Goal: Task Accomplishment & Management: Manage account settings

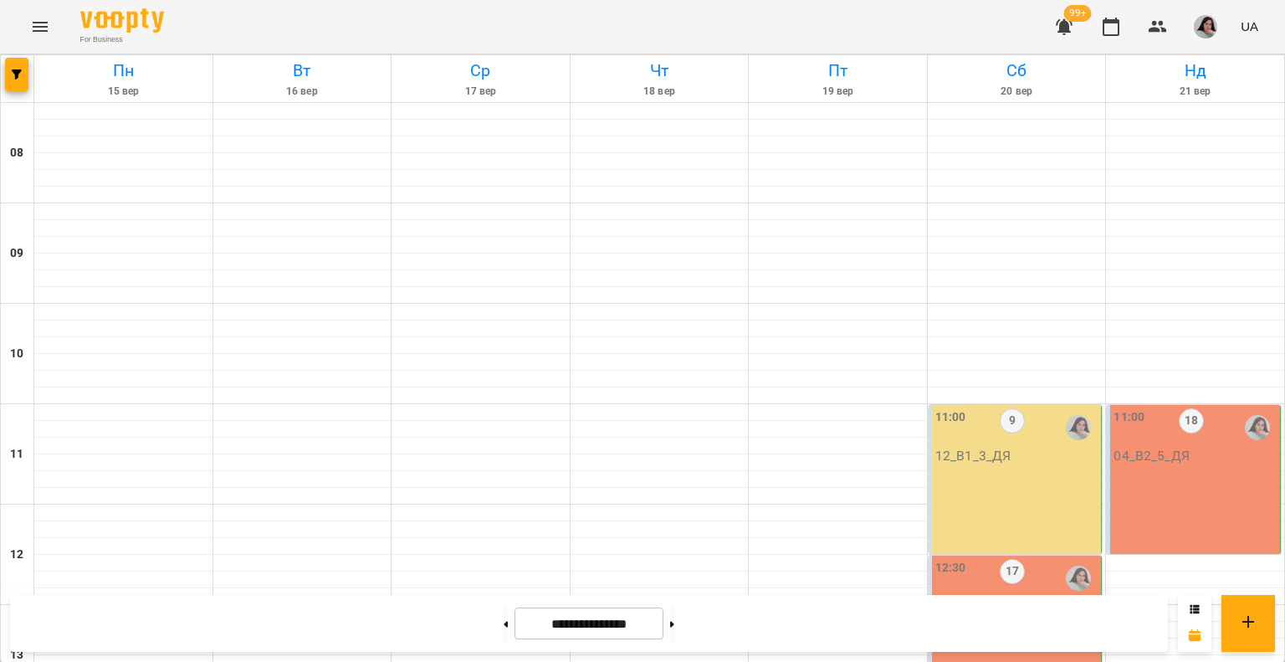
scroll to position [753, 0]
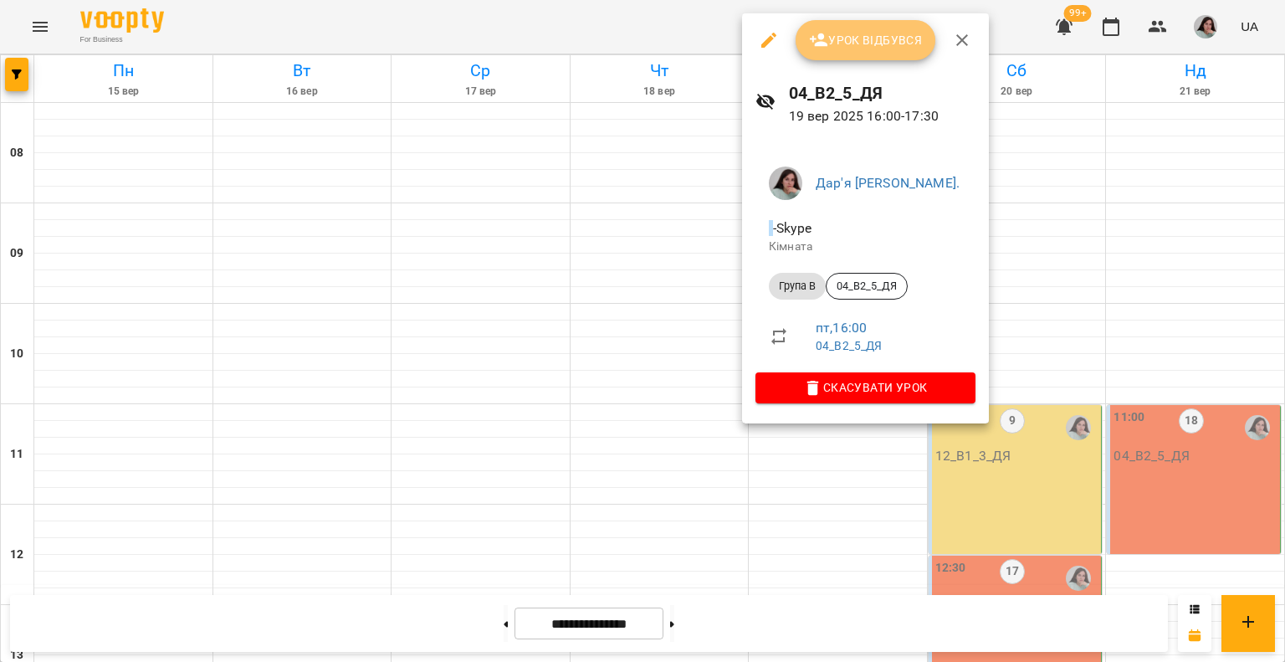
click at [841, 41] on span "Урок відбувся" at bounding box center [866, 40] width 114 height 20
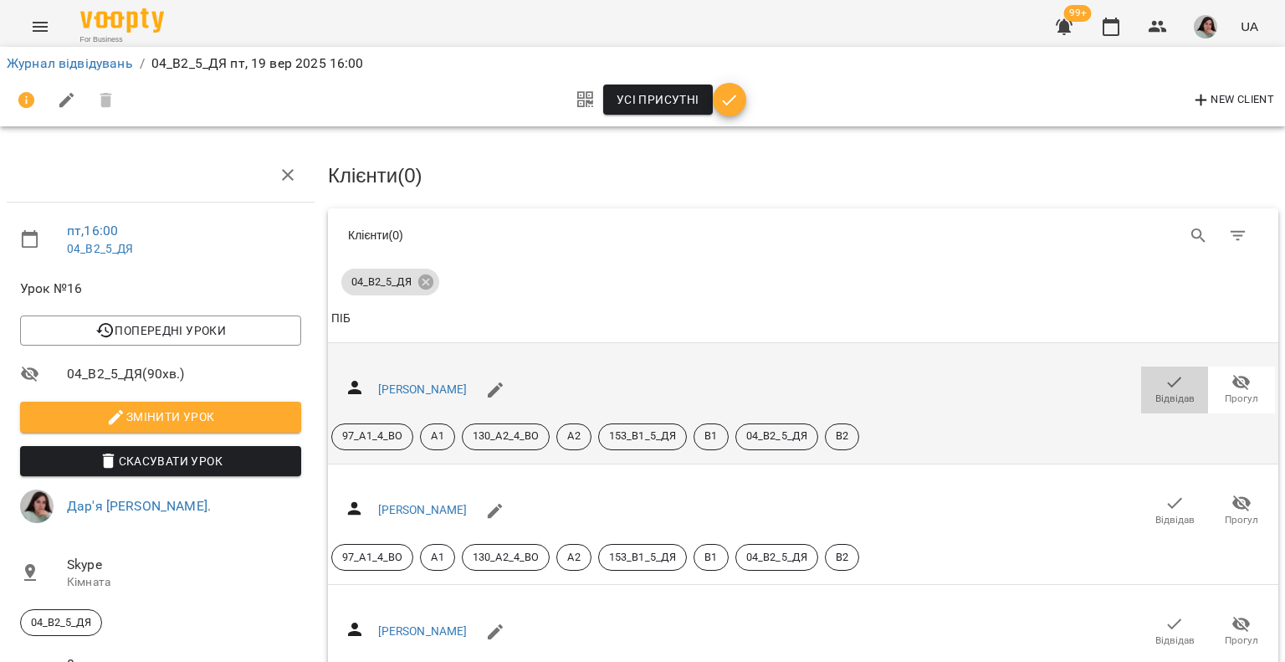
click at [1151, 386] on span "Відвідав" at bounding box center [1174, 388] width 47 height 33
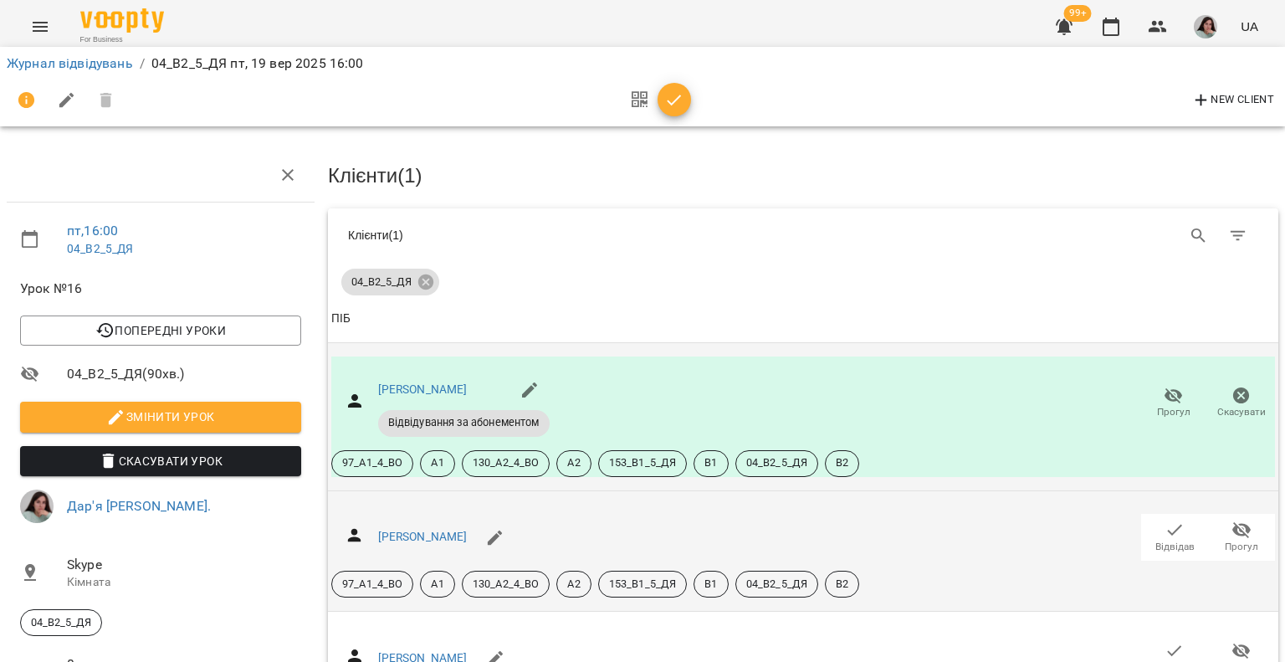
click at [1172, 509] on div "[PERSON_NAME] Відвідав Прогул 97_А1_4_ВО А1 130_А2_4_ВО А2 153_В1_5_ДЯ В1 04_В2…" at bounding box center [803, 551] width 944 height 94
click at [1166, 520] on icon "button" at bounding box center [1174, 529] width 20 height 20
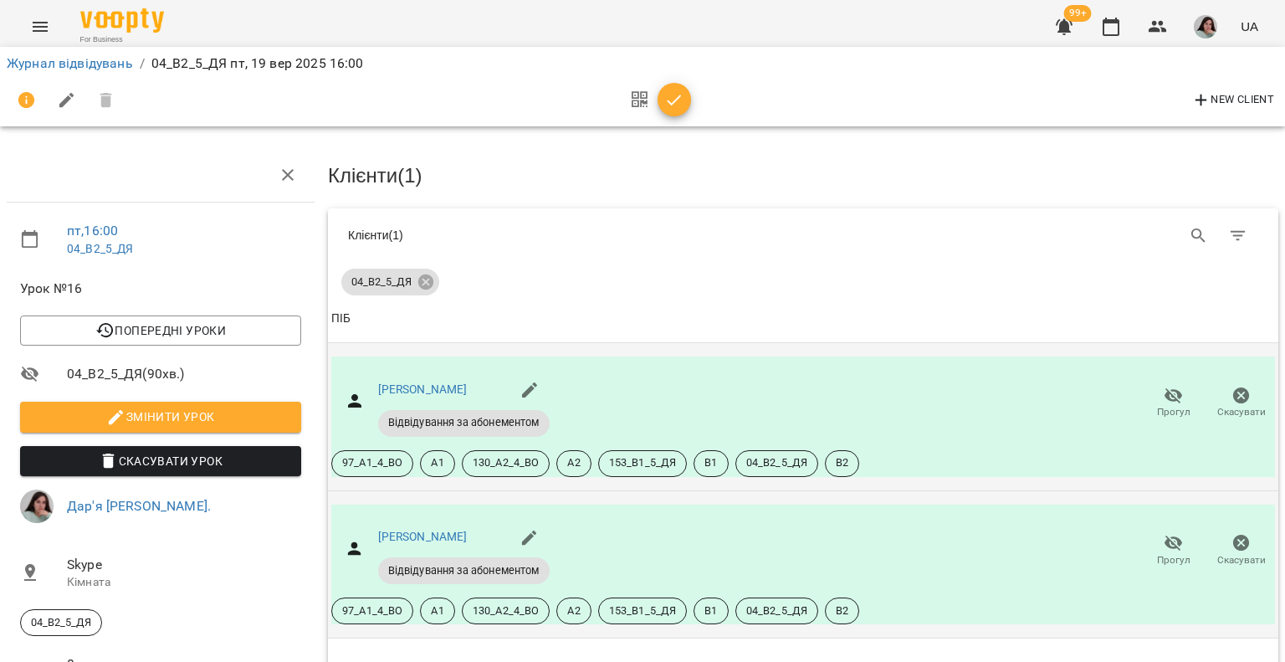
scroll to position [335, 0]
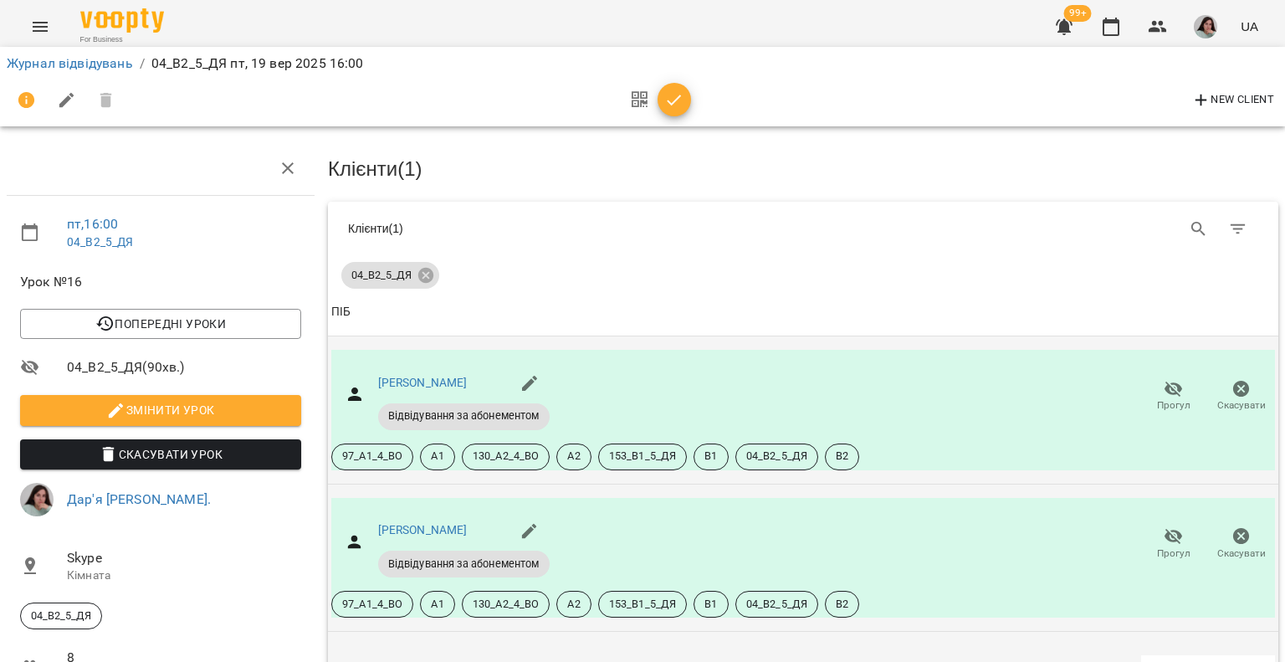
click at [1166, 661] on icon "button" at bounding box center [1174, 671] width 20 height 20
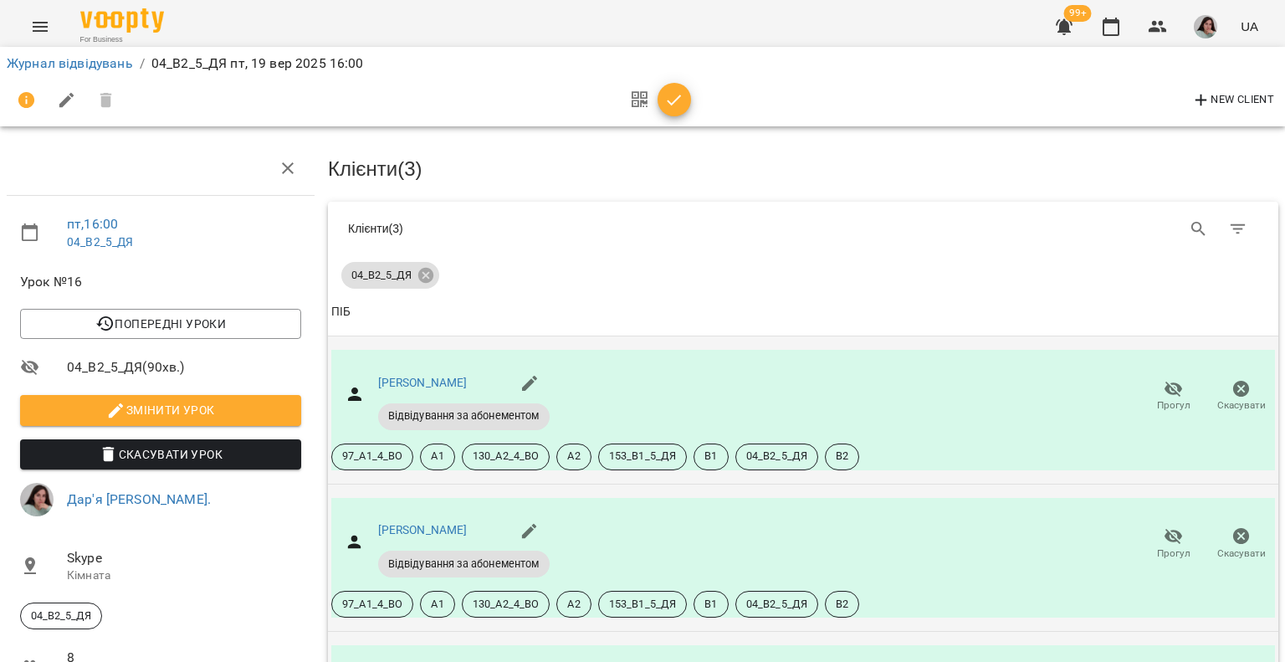
scroll to position [432, 0]
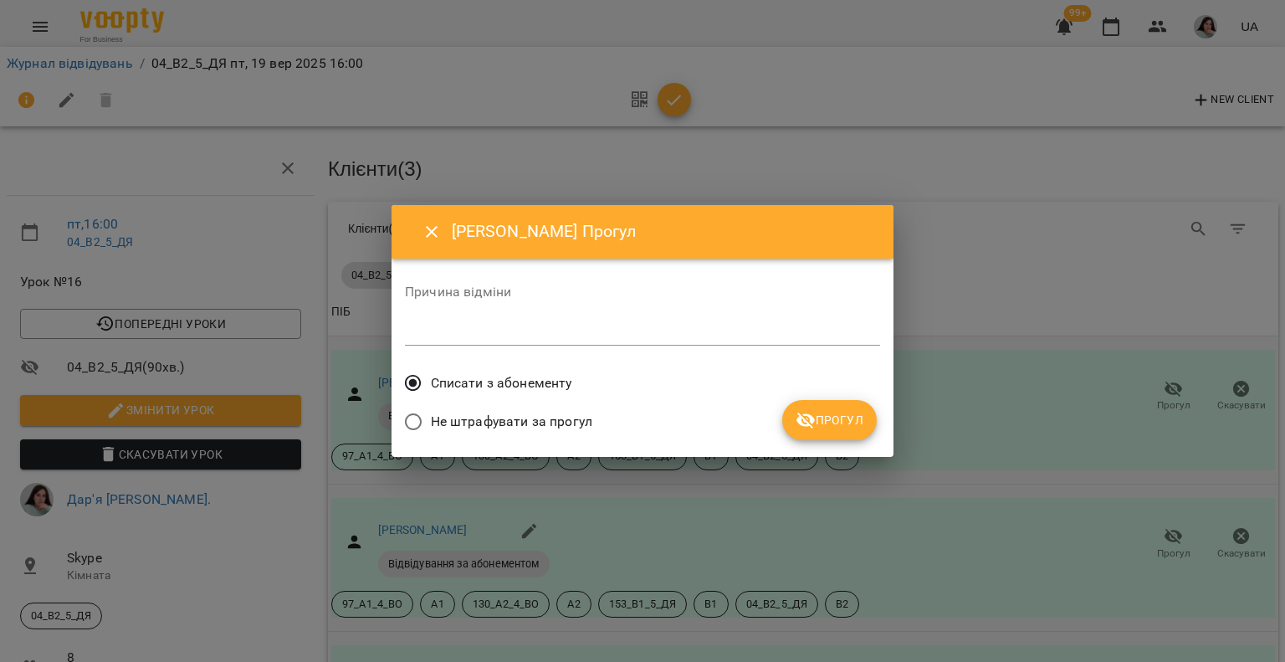
drag, startPoint x: 853, startPoint y: 419, endPoint x: 928, endPoint y: 431, distance: 75.4
click at [852, 418] on span "Прогул" at bounding box center [830, 420] width 68 height 20
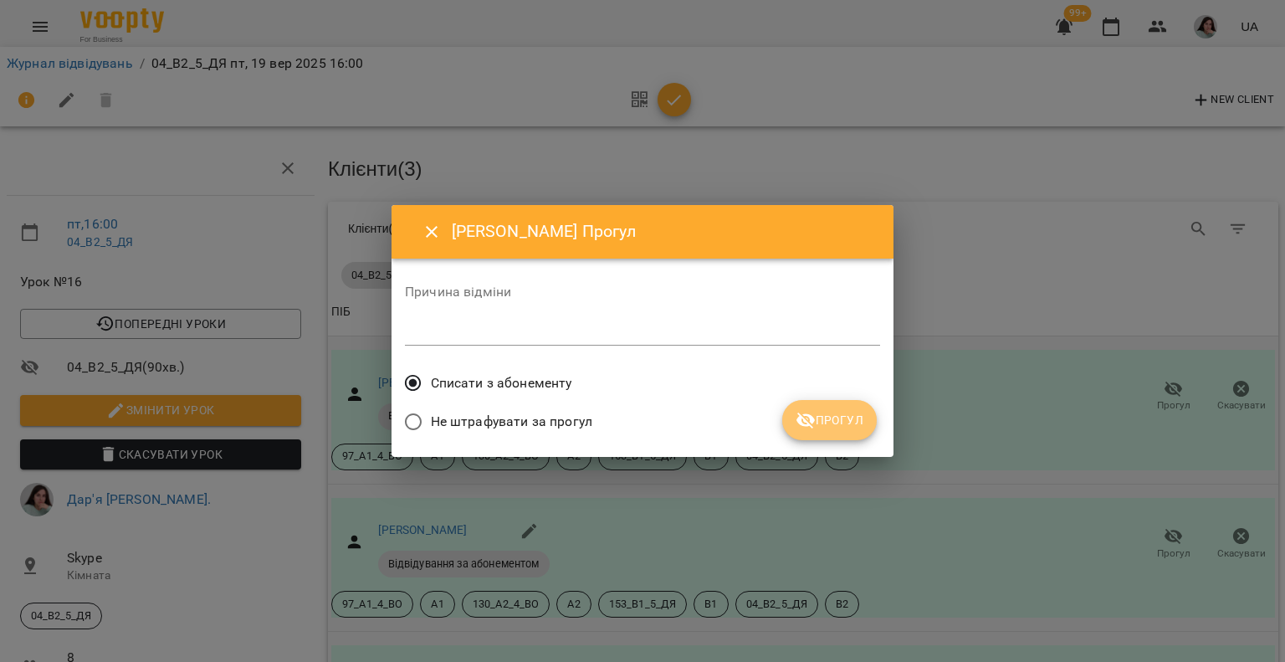
click at [840, 429] on span "Прогул" at bounding box center [830, 420] width 68 height 20
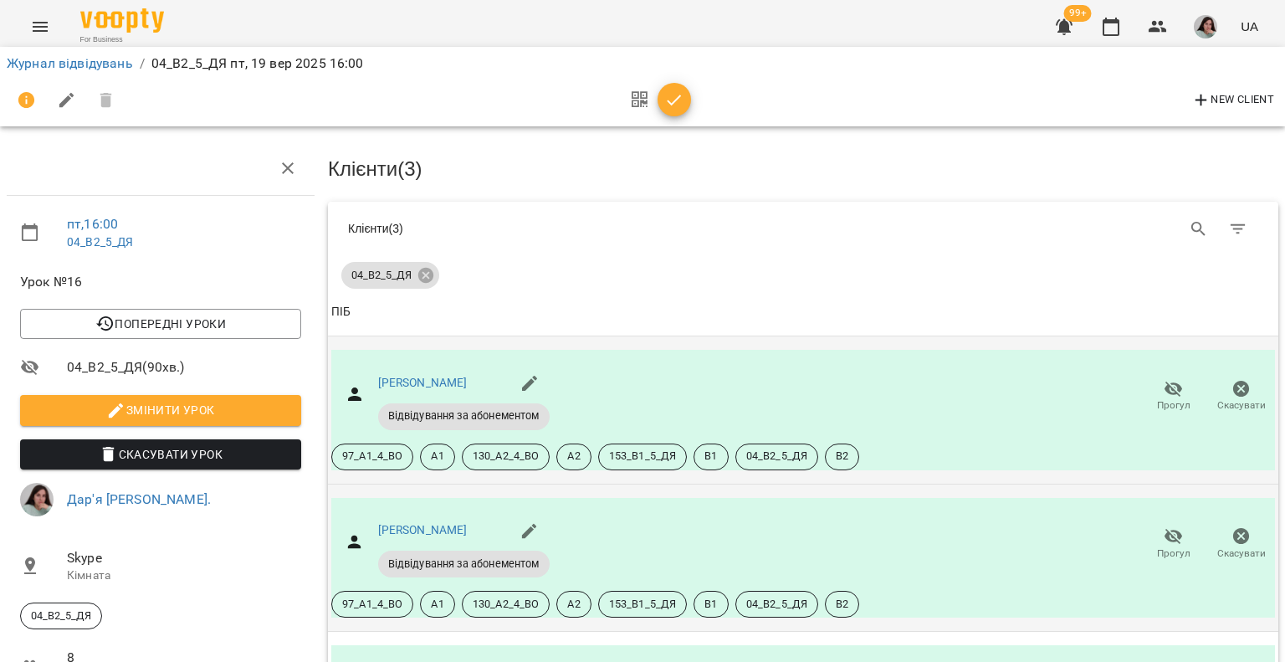
click at [710, 110] on div "New Client" at bounding box center [642, 100] width 1271 height 40
click at [678, 110] on button "button" at bounding box center [673, 99] width 33 height 33
